Goal: Navigation & Orientation: Find specific page/section

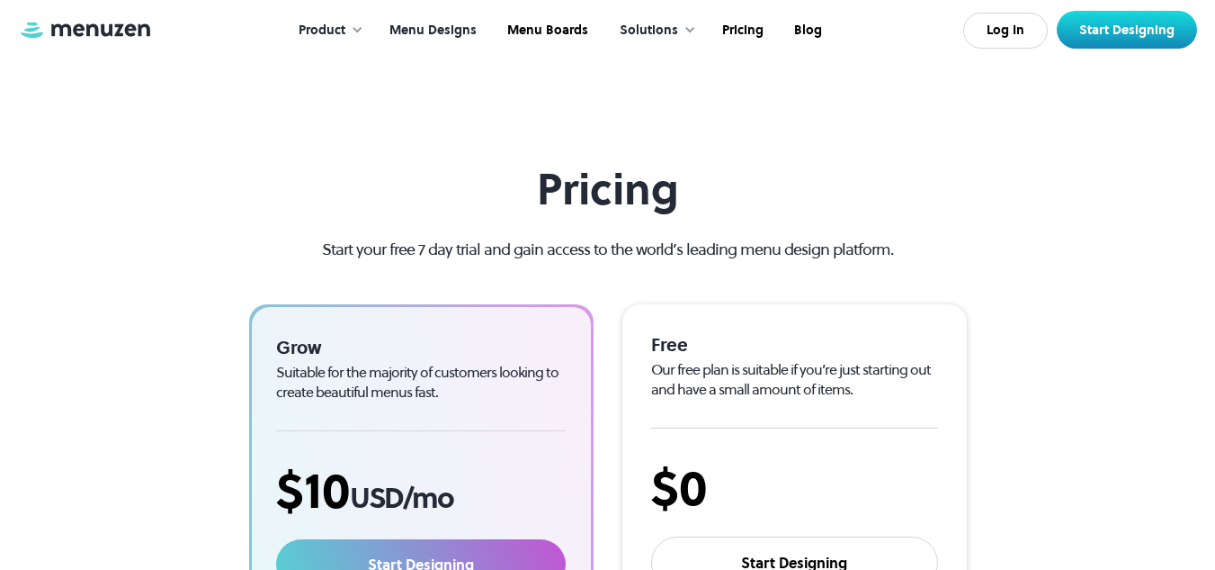
click at [426, 16] on link "Menu Designs" at bounding box center [431, 31] width 118 height 56
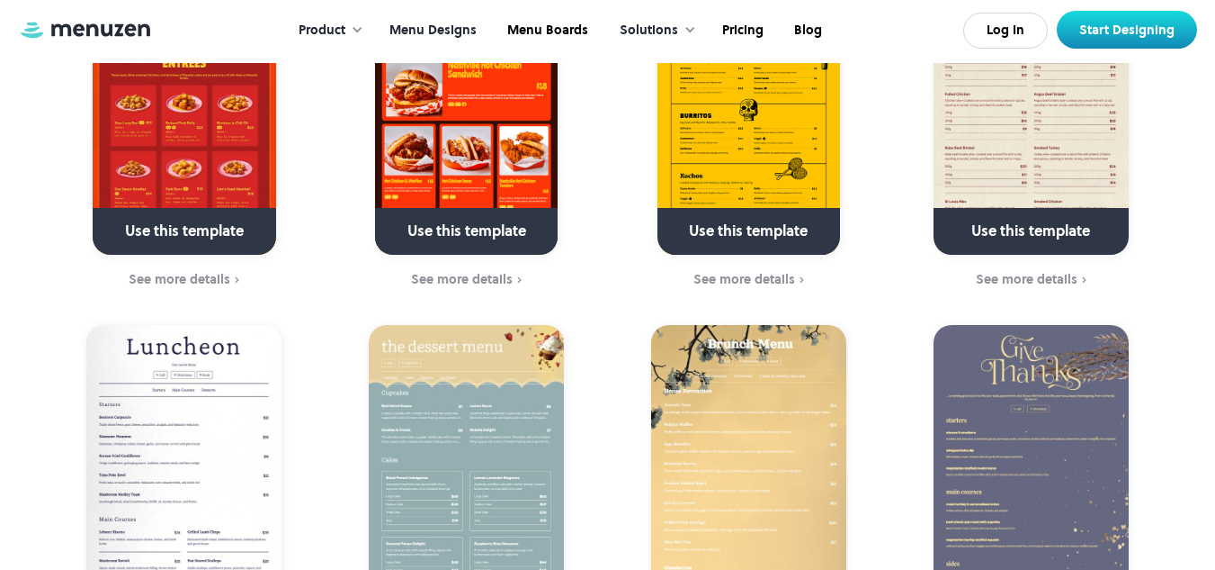
scroll to position [540, 0]
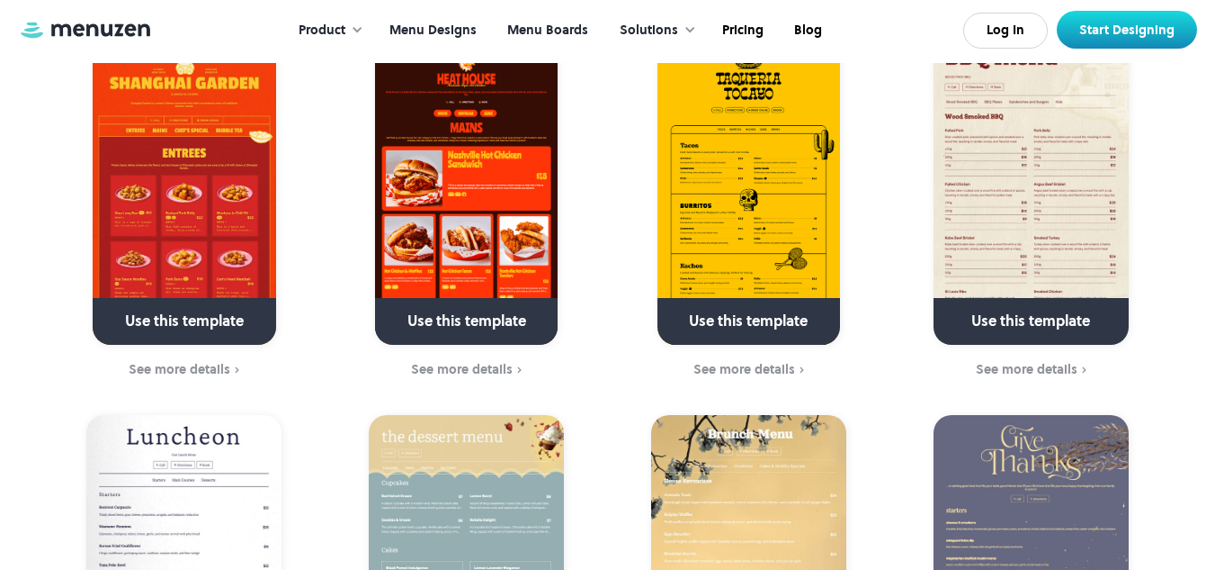
click at [554, 12] on link "Menu Boards" at bounding box center [546, 31] width 112 height 56
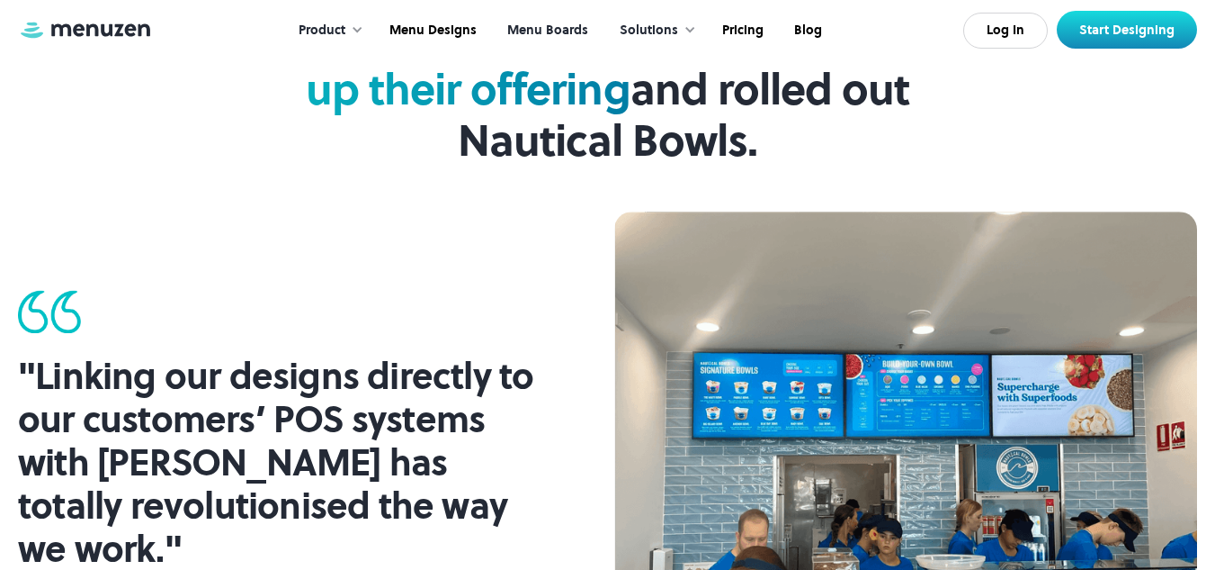
scroll to position [1709, 0]
